Goal: Task Accomplishment & Management: Use online tool/utility

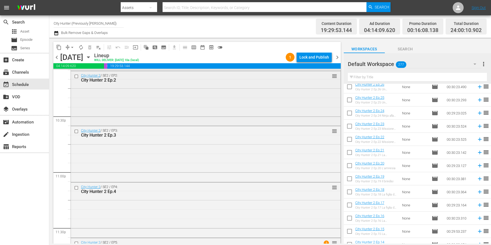
scroll to position [2516, 0]
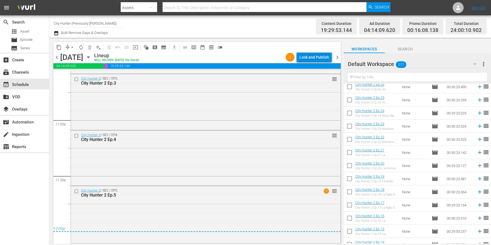
click at [318, 59] on div "Lock and Publish" at bounding box center [314, 57] width 30 height 10
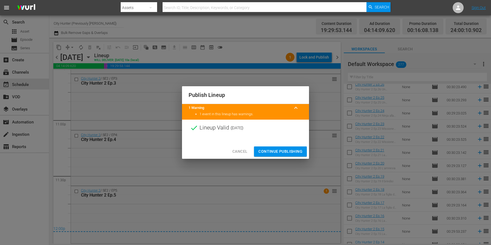
click at [270, 150] on span "Continue Publishing" at bounding box center [280, 151] width 44 height 7
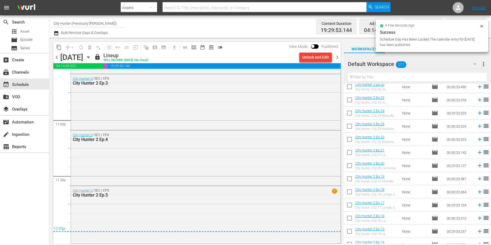
click at [338, 56] on span "chevron_right" at bounding box center [337, 57] width 7 height 7
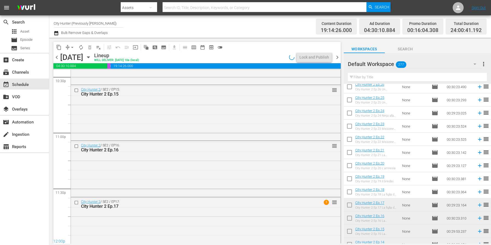
scroll to position [2511, 0]
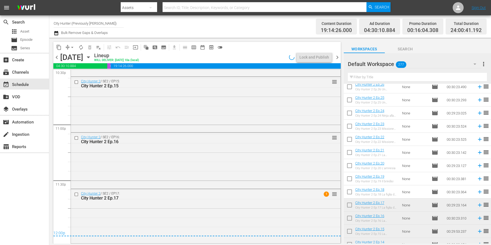
click at [338, 56] on span "chevron_right" at bounding box center [337, 57] width 7 height 7
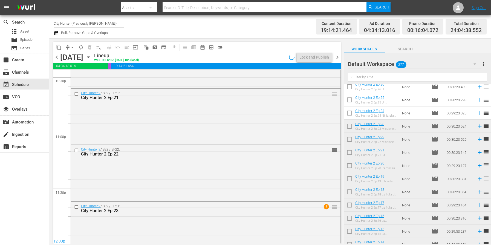
scroll to position [2516, 0]
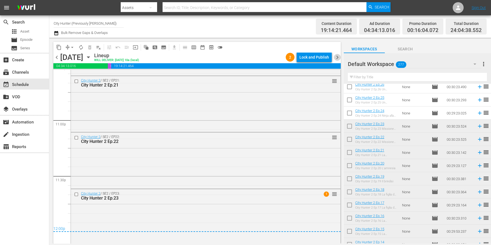
click at [335, 58] on span "chevron_right" at bounding box center [337, 57] width 7 height 7
